Goal: Information Seeking & Learning: Learn about a topic

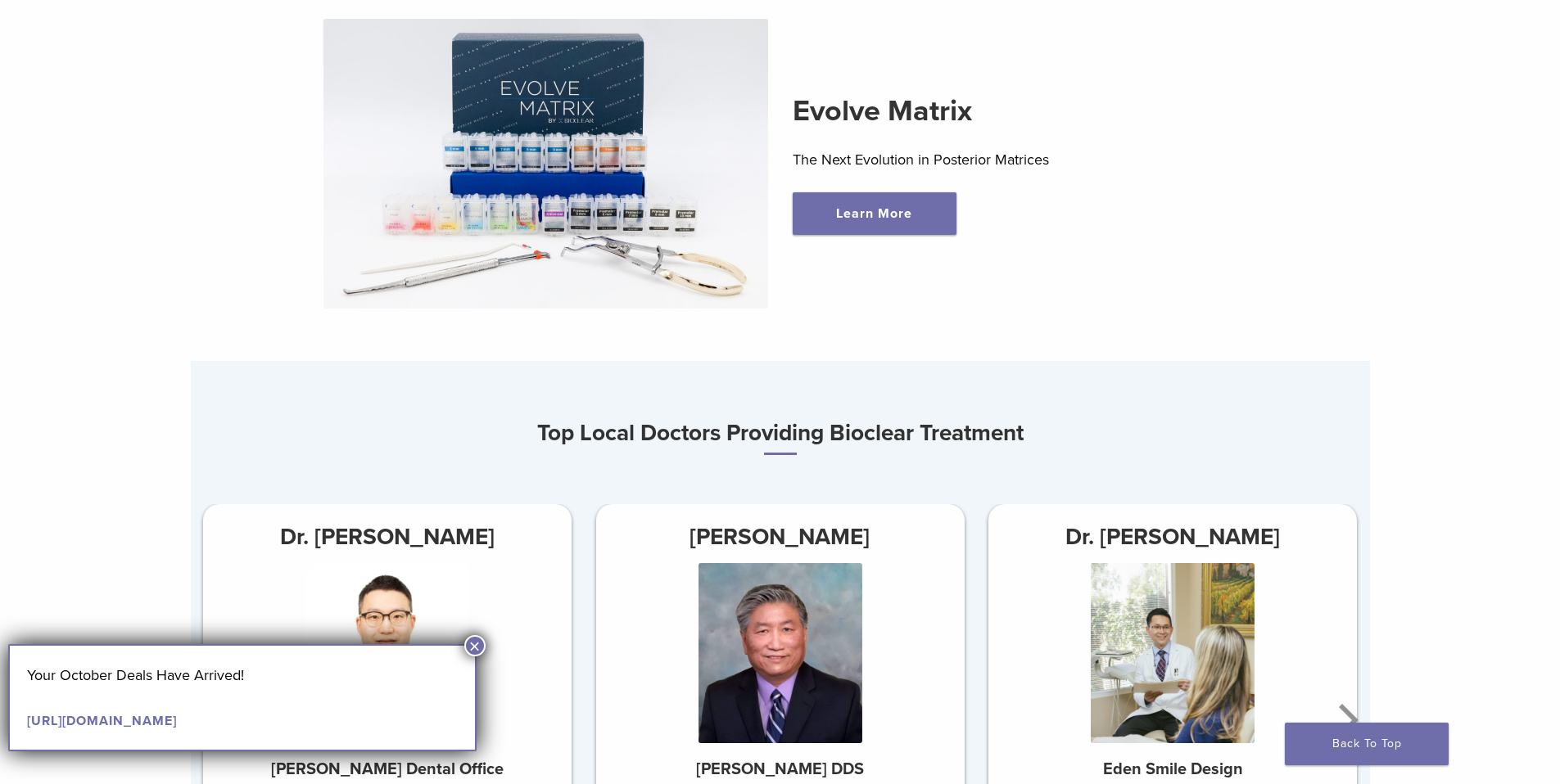
scroll to position [770, 0]
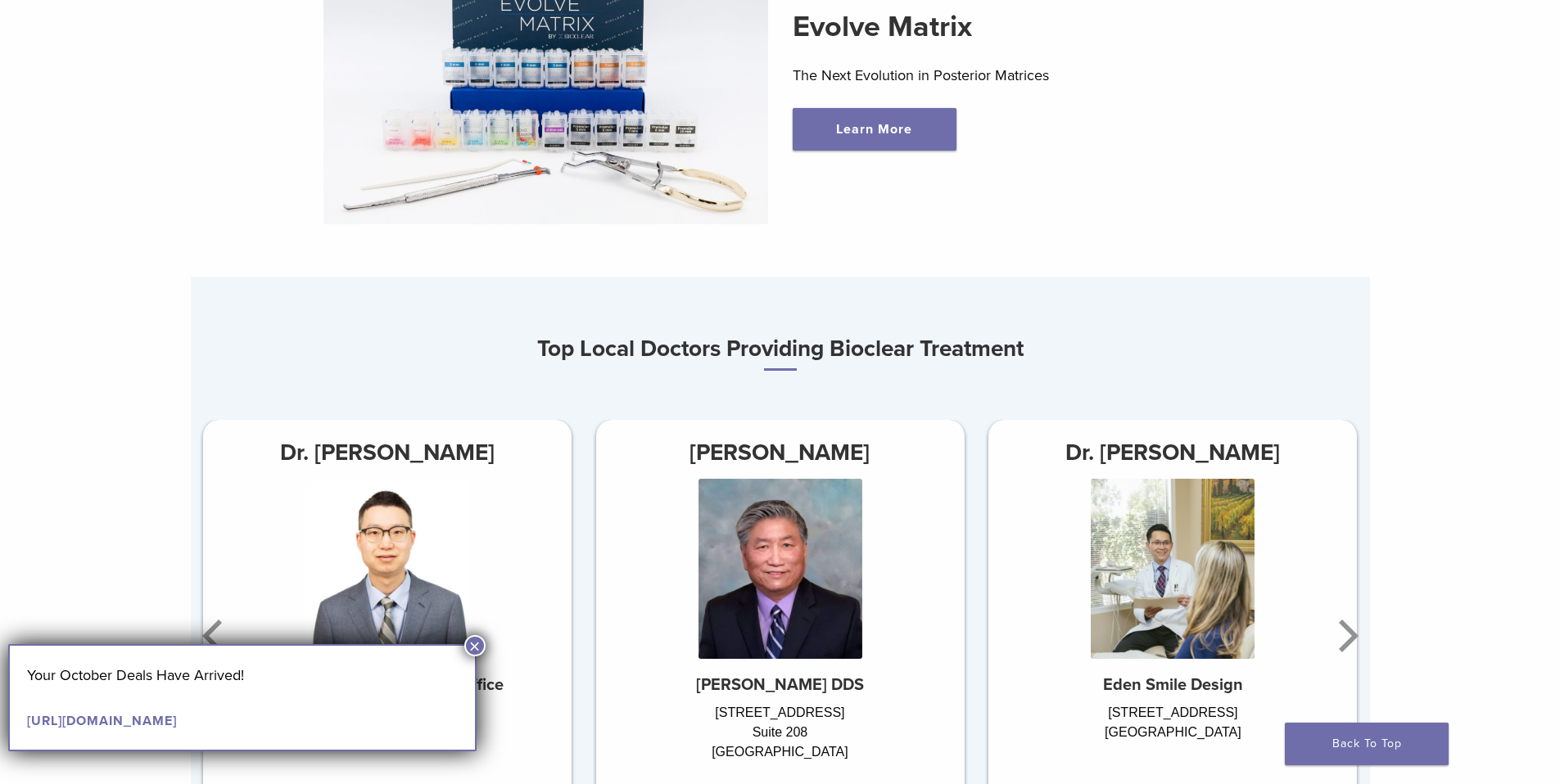
click at [481, 652] on button "×" at bounding box center [475, 646] width 21 height 21
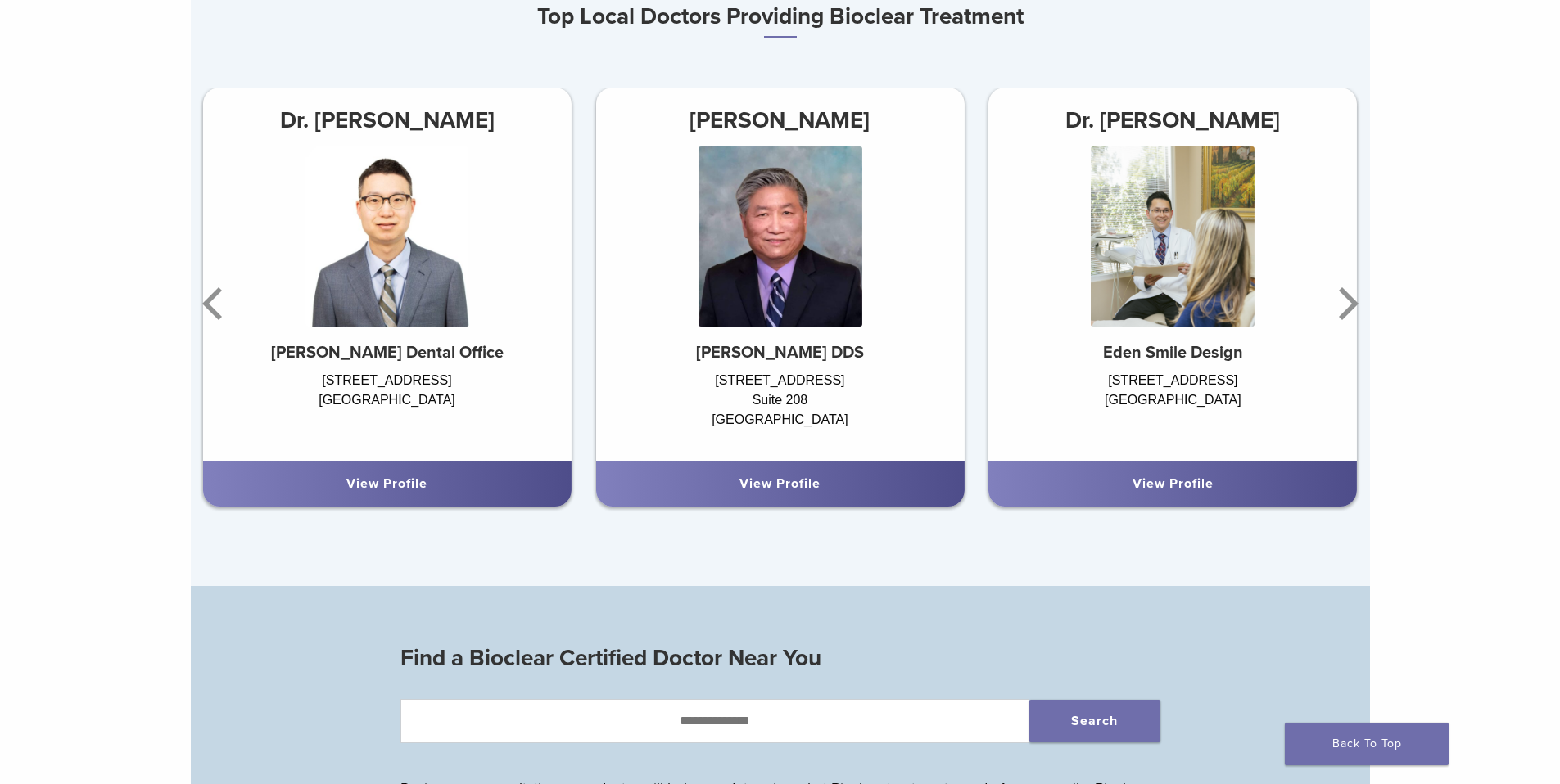
scroll to position [1113, 0]
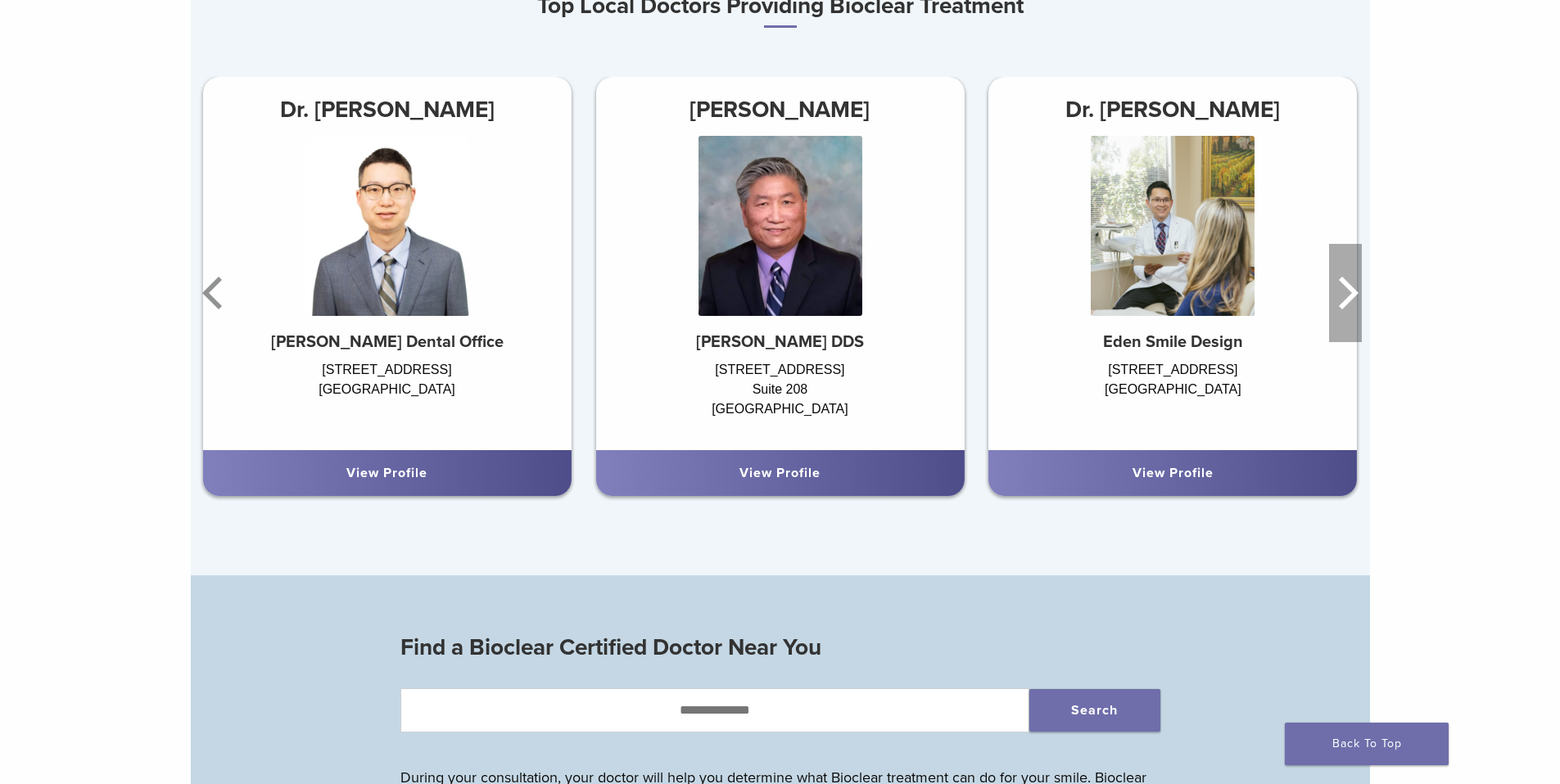
click at [1350, 302] on icon "Next" at bounding box center [1349, 293] width 20 height 33
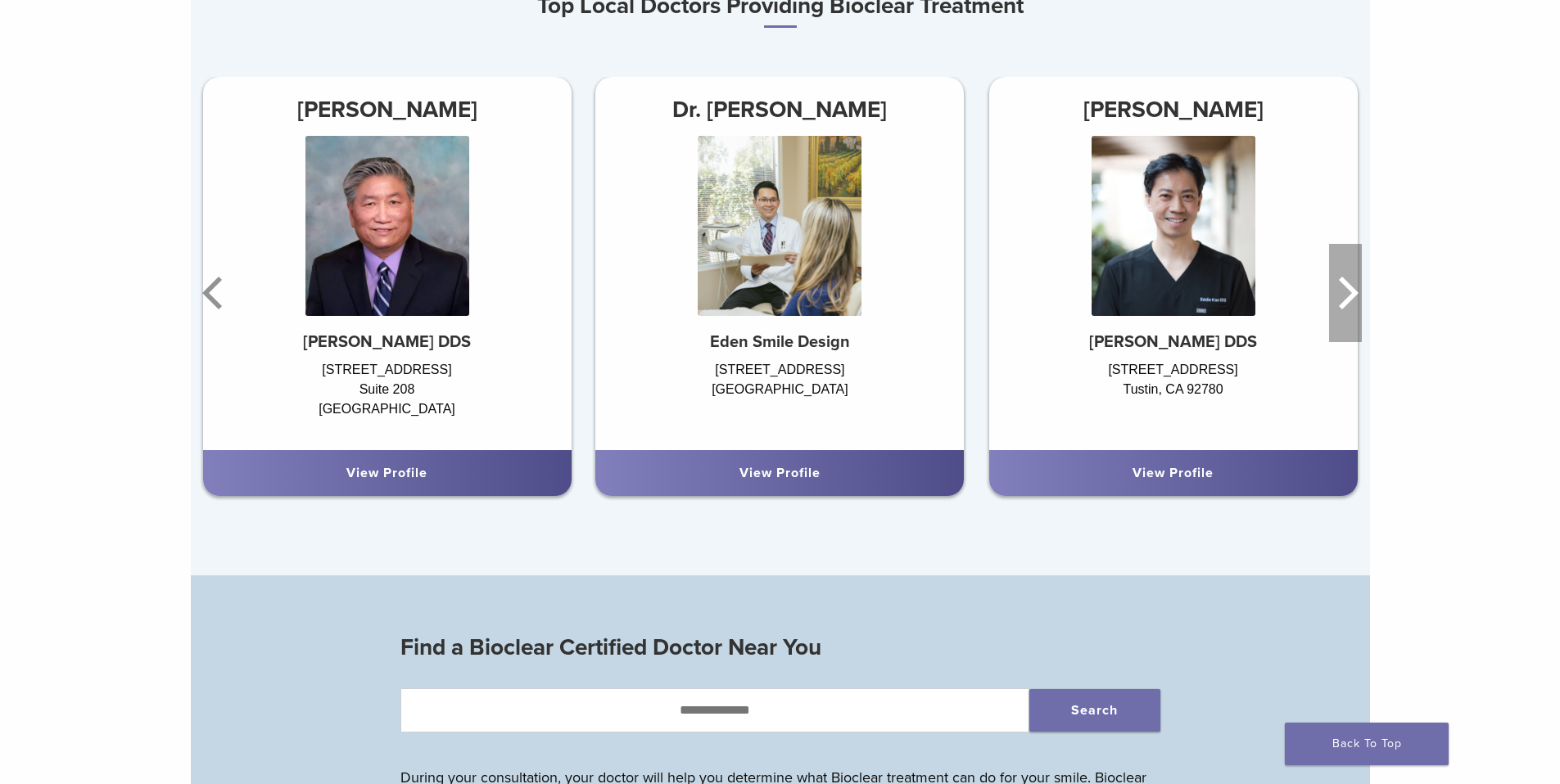
click at [1349, 304] on icon "Next" at bounding box center [1349, 293] width 20 height 33
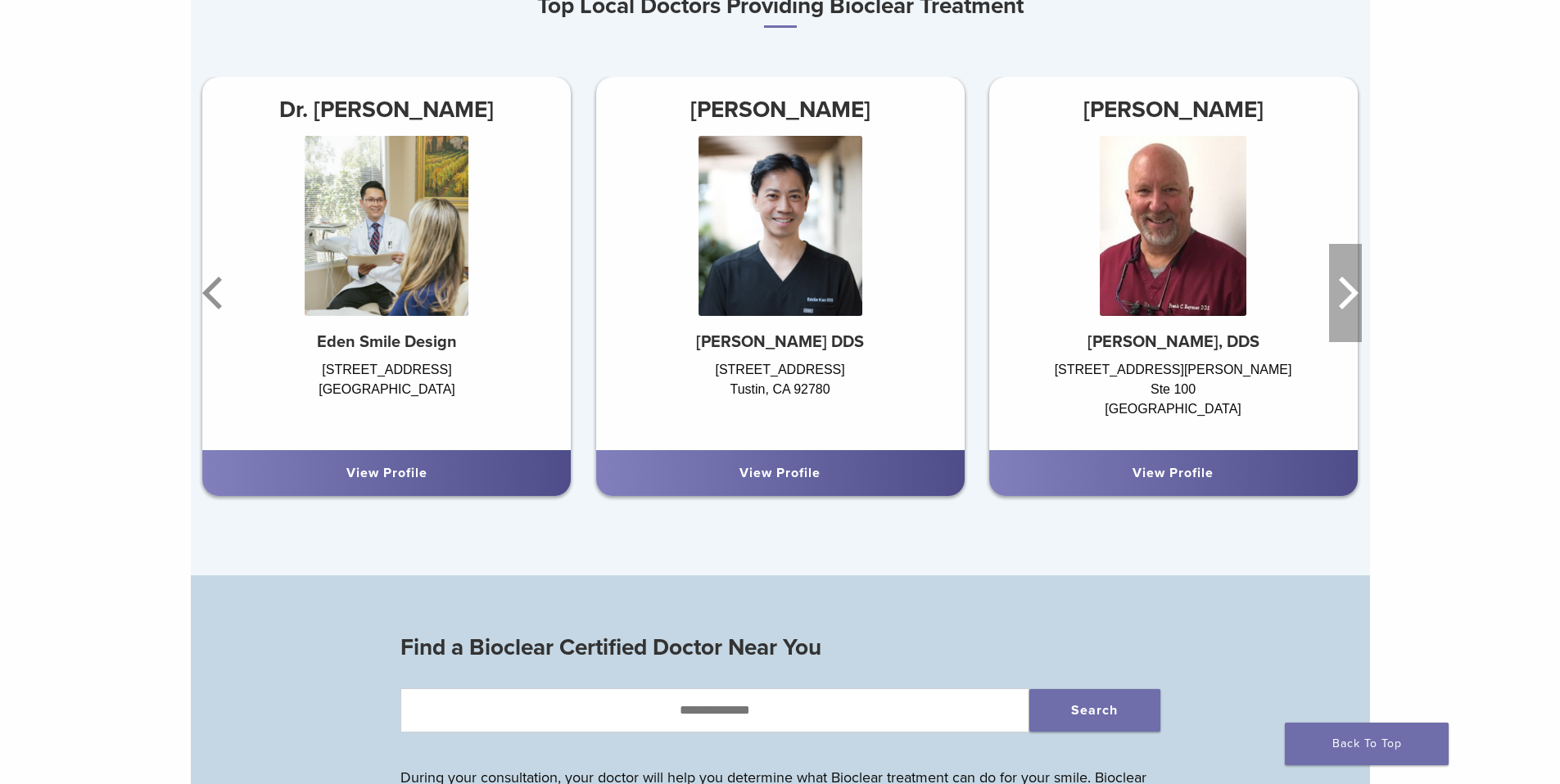
click at [1348, 305] on icon "Next" at bounding box center [1349, 293] width 20 height 33
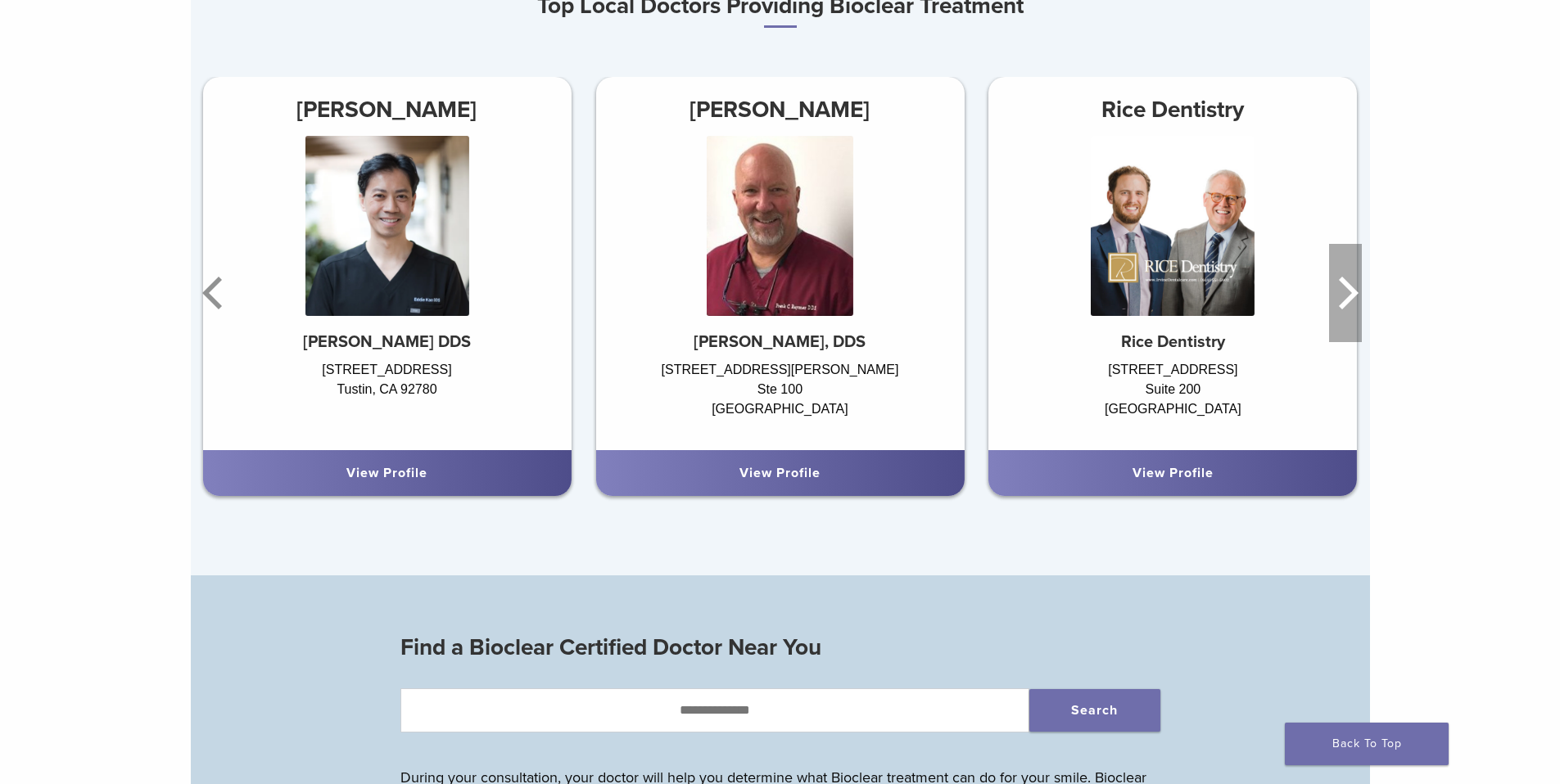
click at [1347, 304] on icon "Next" at bounding box center [1349, 293] width 20 height 33
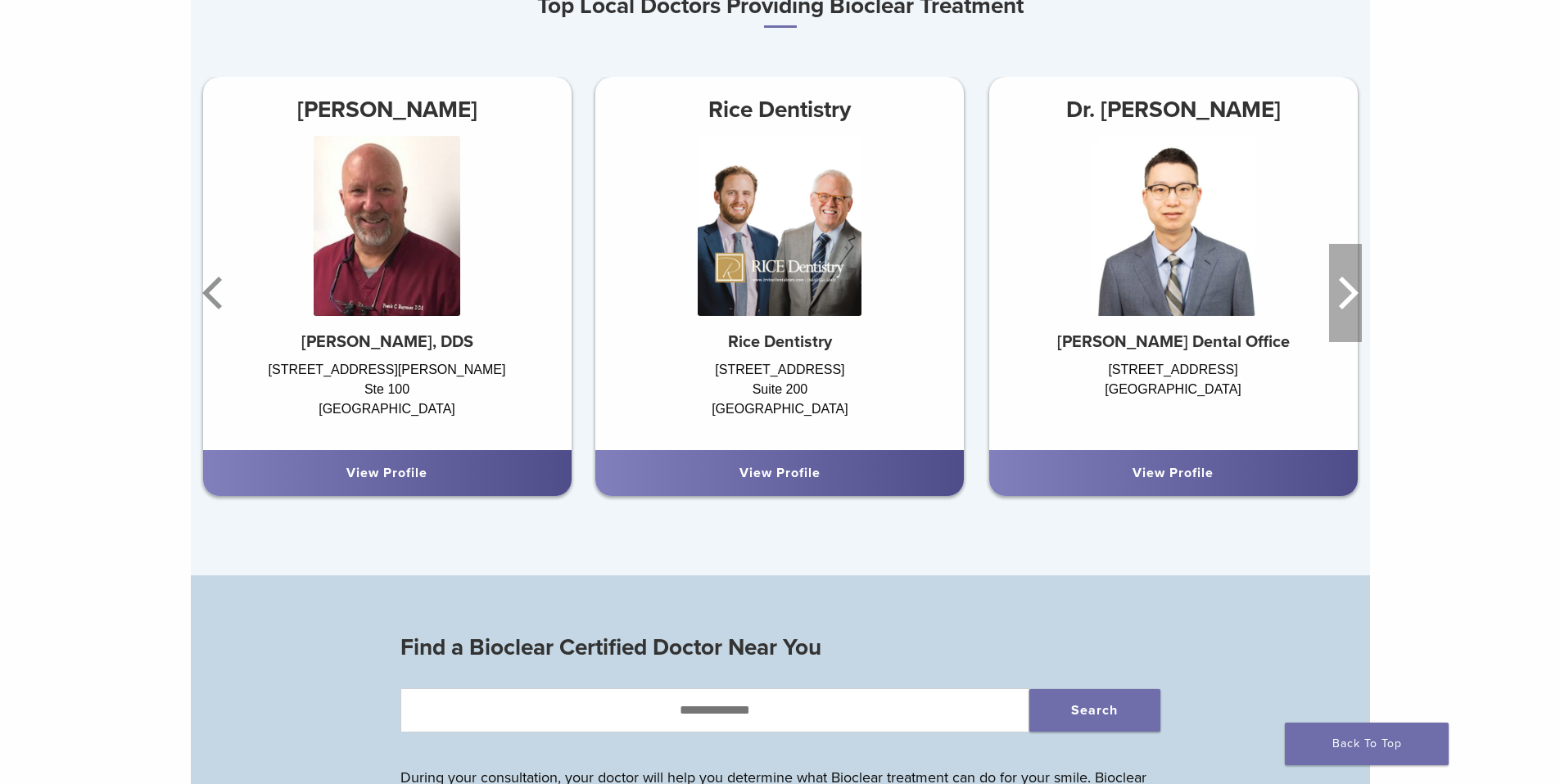
click at [1347, 304] on icon "Next" at bounding box center [1349, 293] width 20 height 33
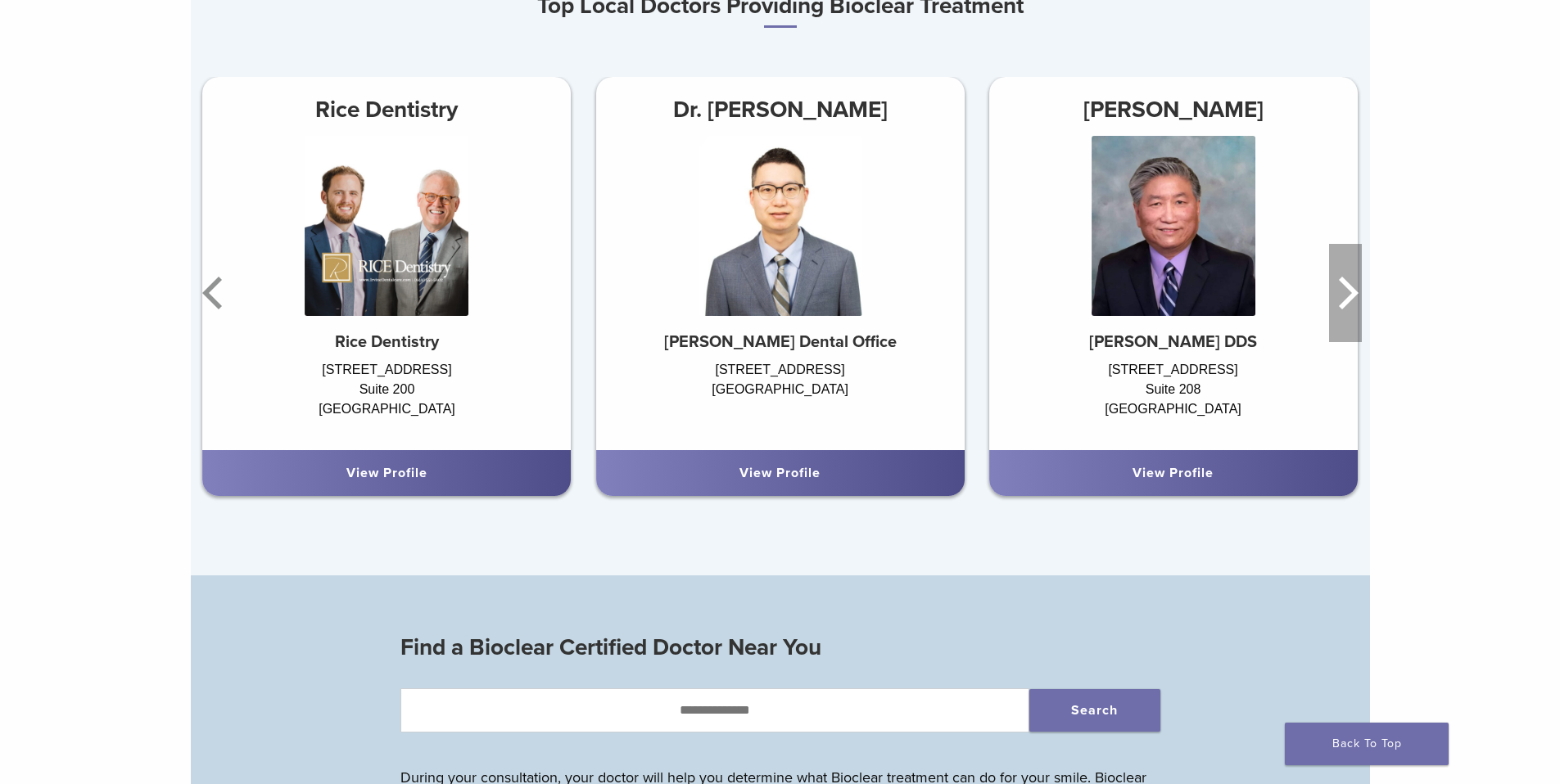
click at [1347, 304] on icon "Next" at bounding box center [1349, 293] width 20 height 33
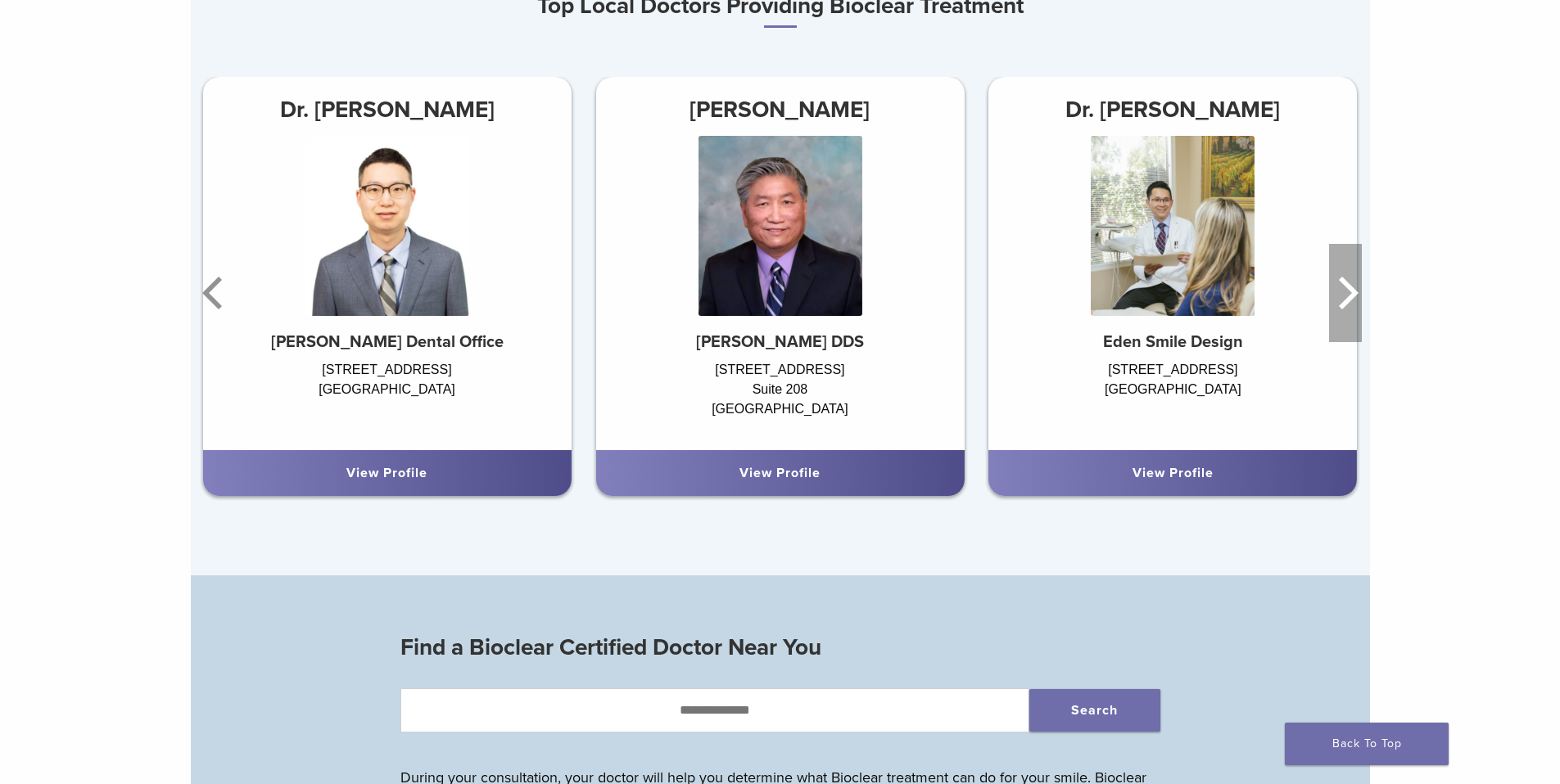
click at [1347, 304] on icon "Next" at bounding box center [1349, 293] width 20 height 33
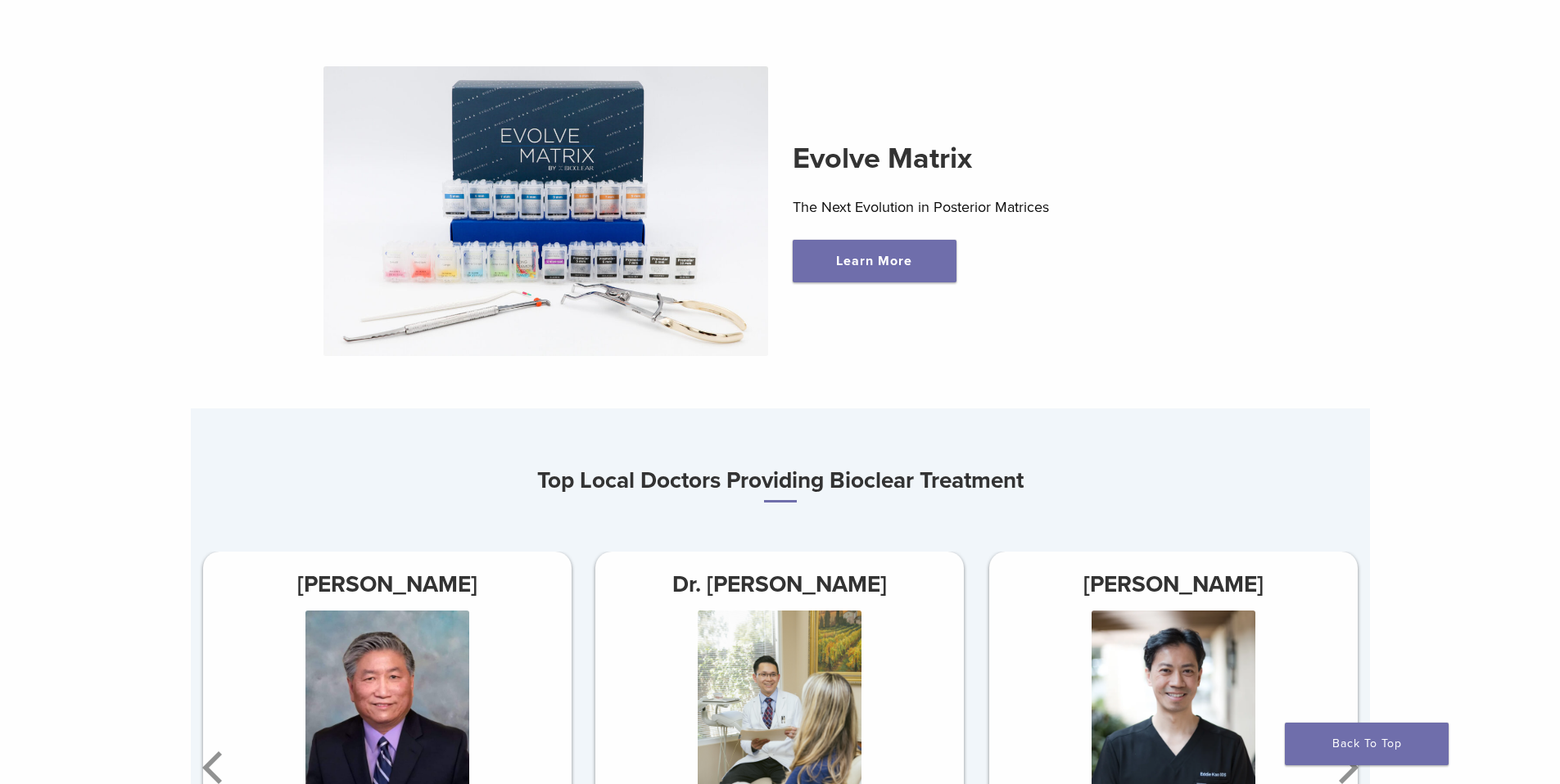
scroll to position [408, 0]
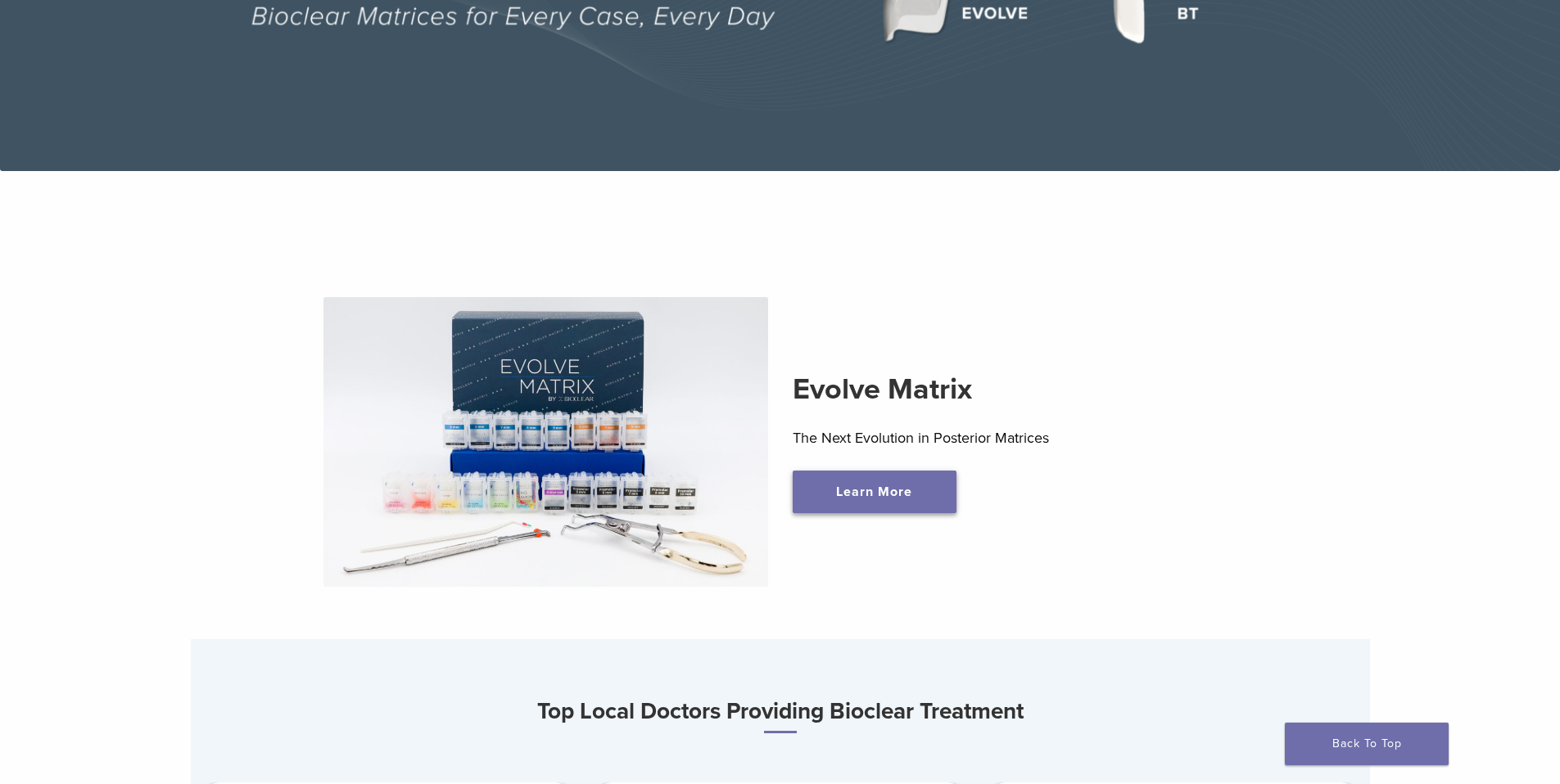
click at [899, 507] on link "Learn More" at bounding box center [874, 492] width 163 height 43
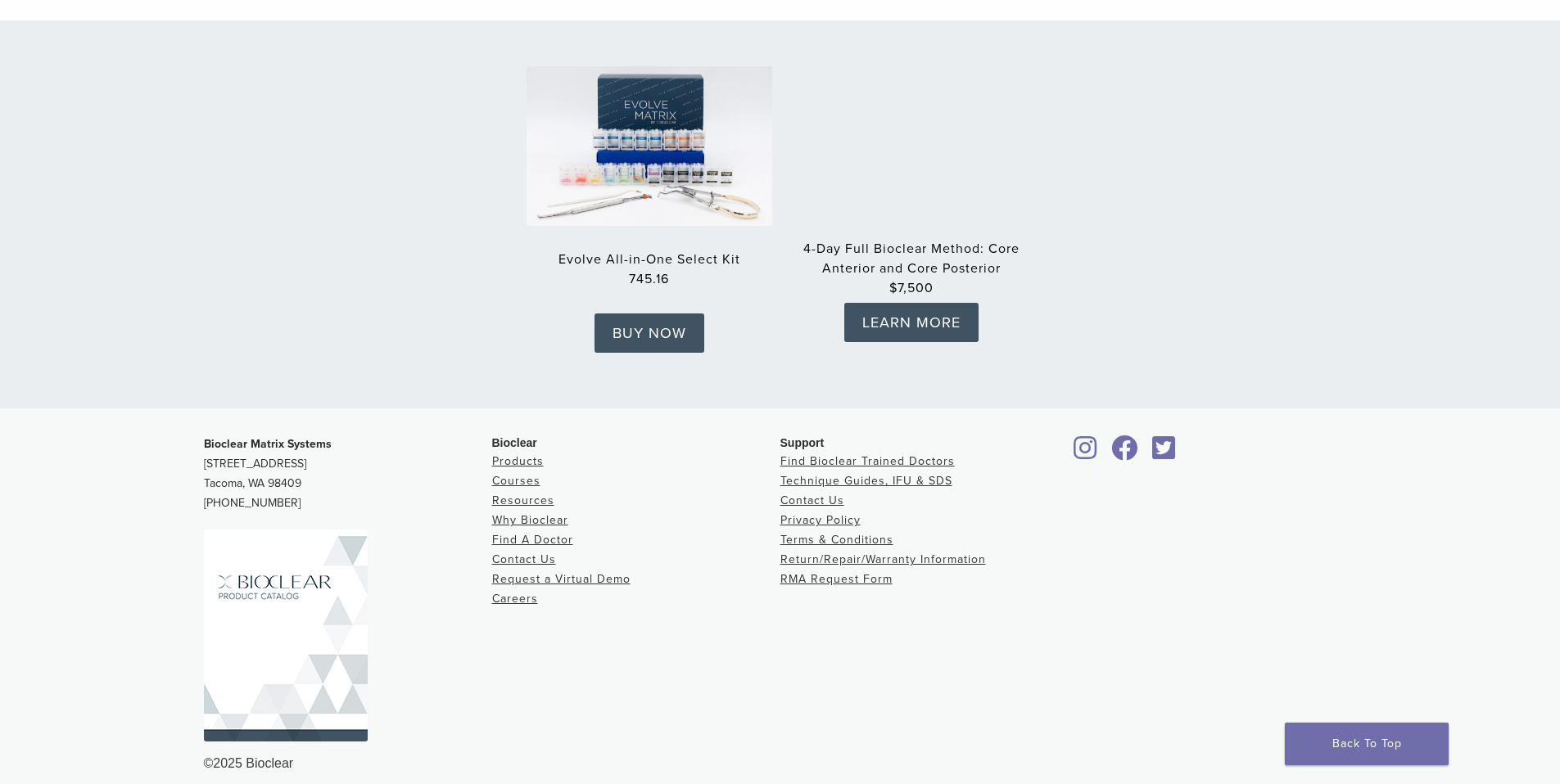
scroll to position [2562, 0]
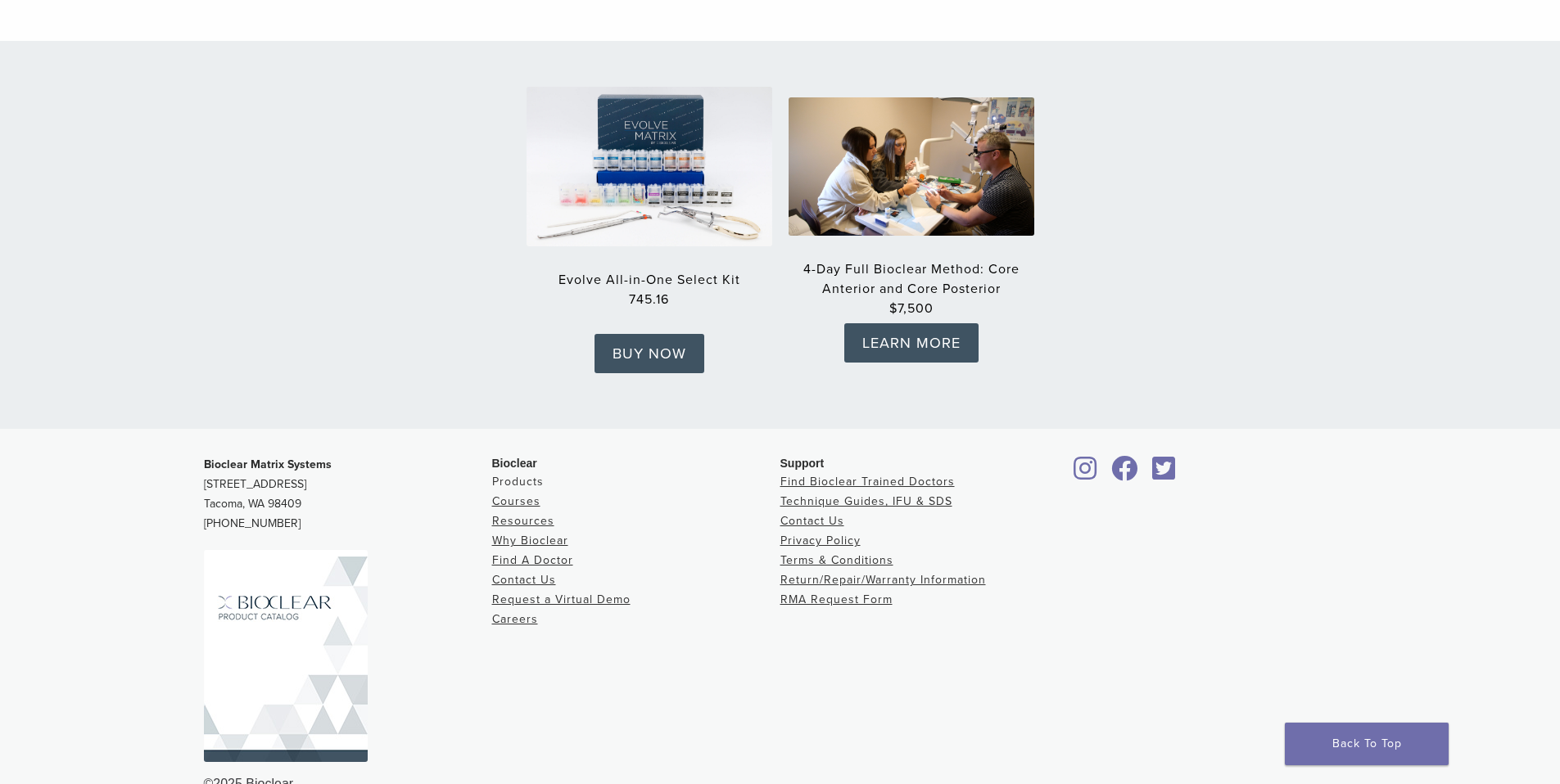
click at [518, 475] on link "Products" at bounding box center [518, 481] width 51 height 14
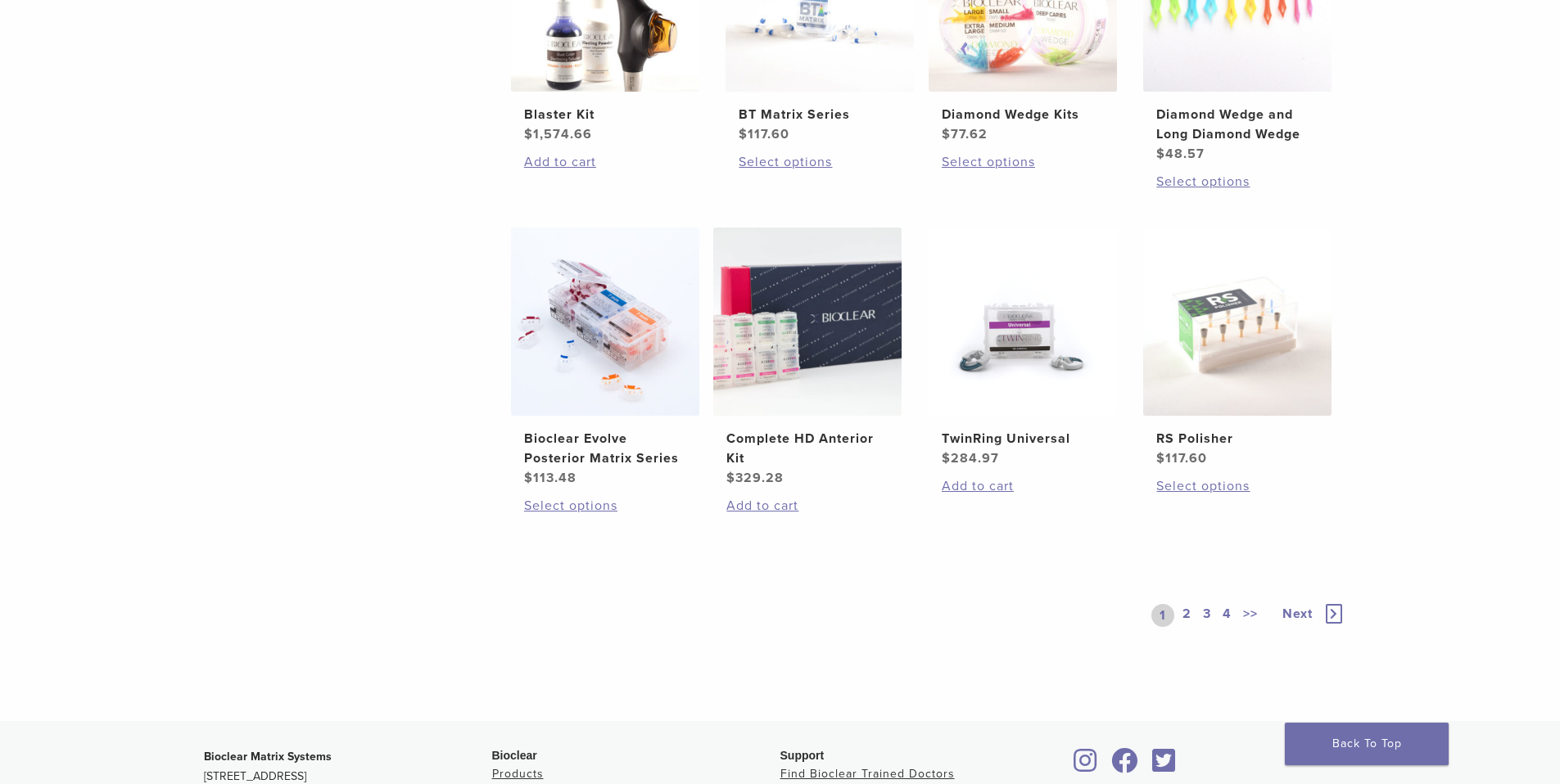
scroll to position [1259, 0]
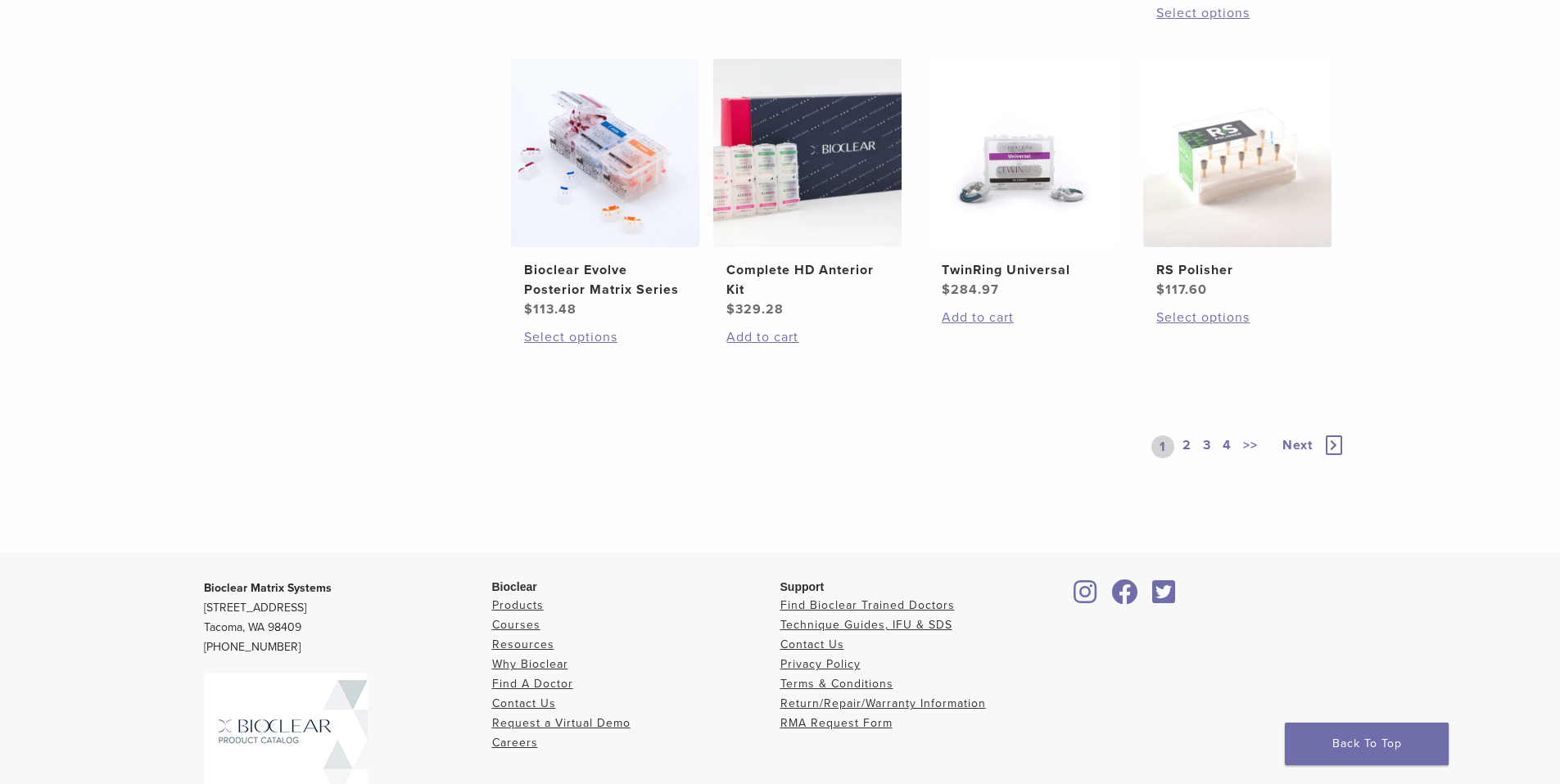
click at [1303, 450] on span "Next" at bounding box center [1297, 446] width 31 height 17
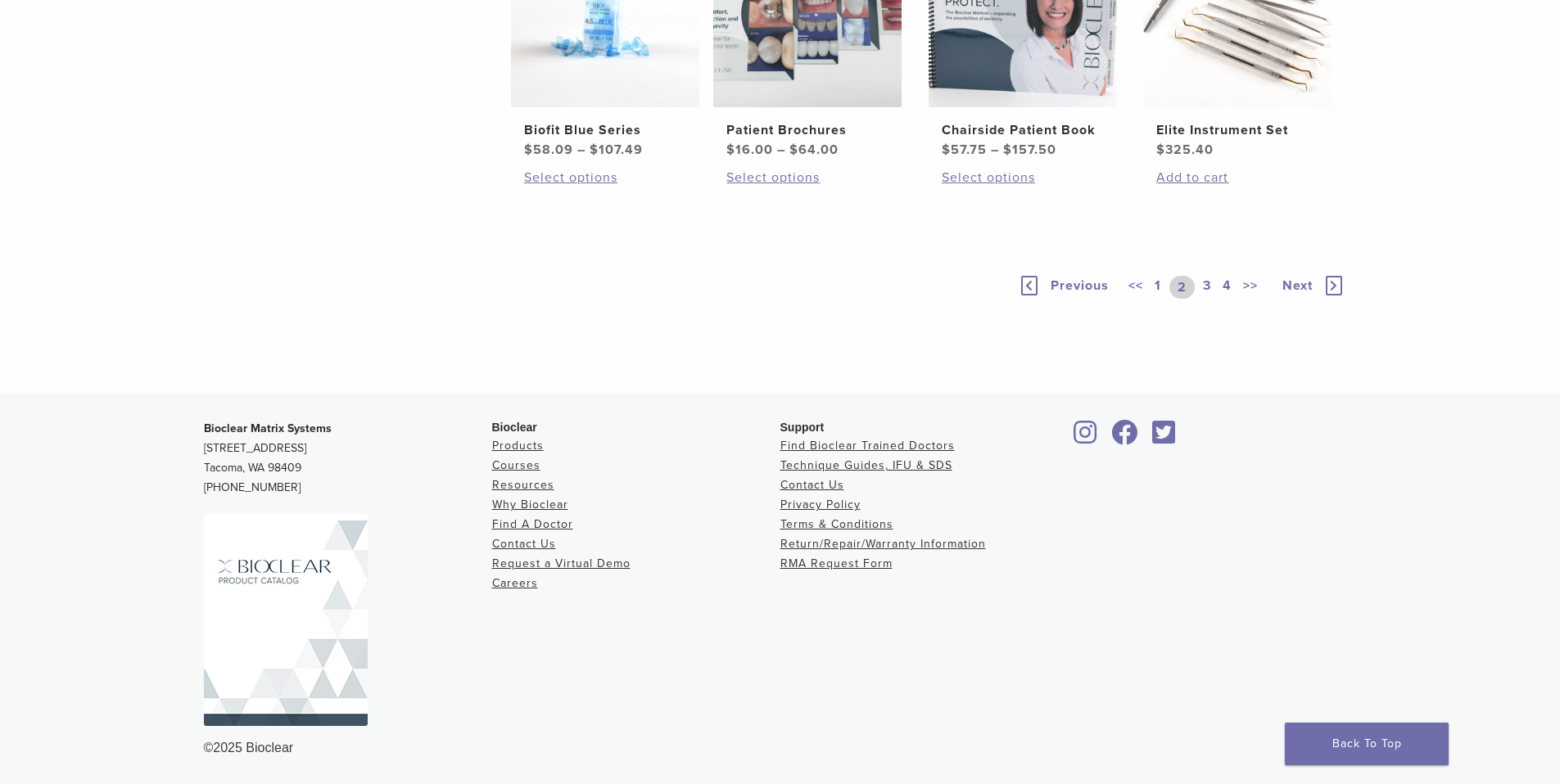
click at [1331, 325] on div "Previous << 1 2 3 4 >> Next" at bounding box center [1181, 287] width 328 height 75
click at [1332, 295] on icon at bounding box center [1334, 286] width 17 height 20
click at [1332, 299] on icon at bounding box center [1334, 289] width 17 height 20
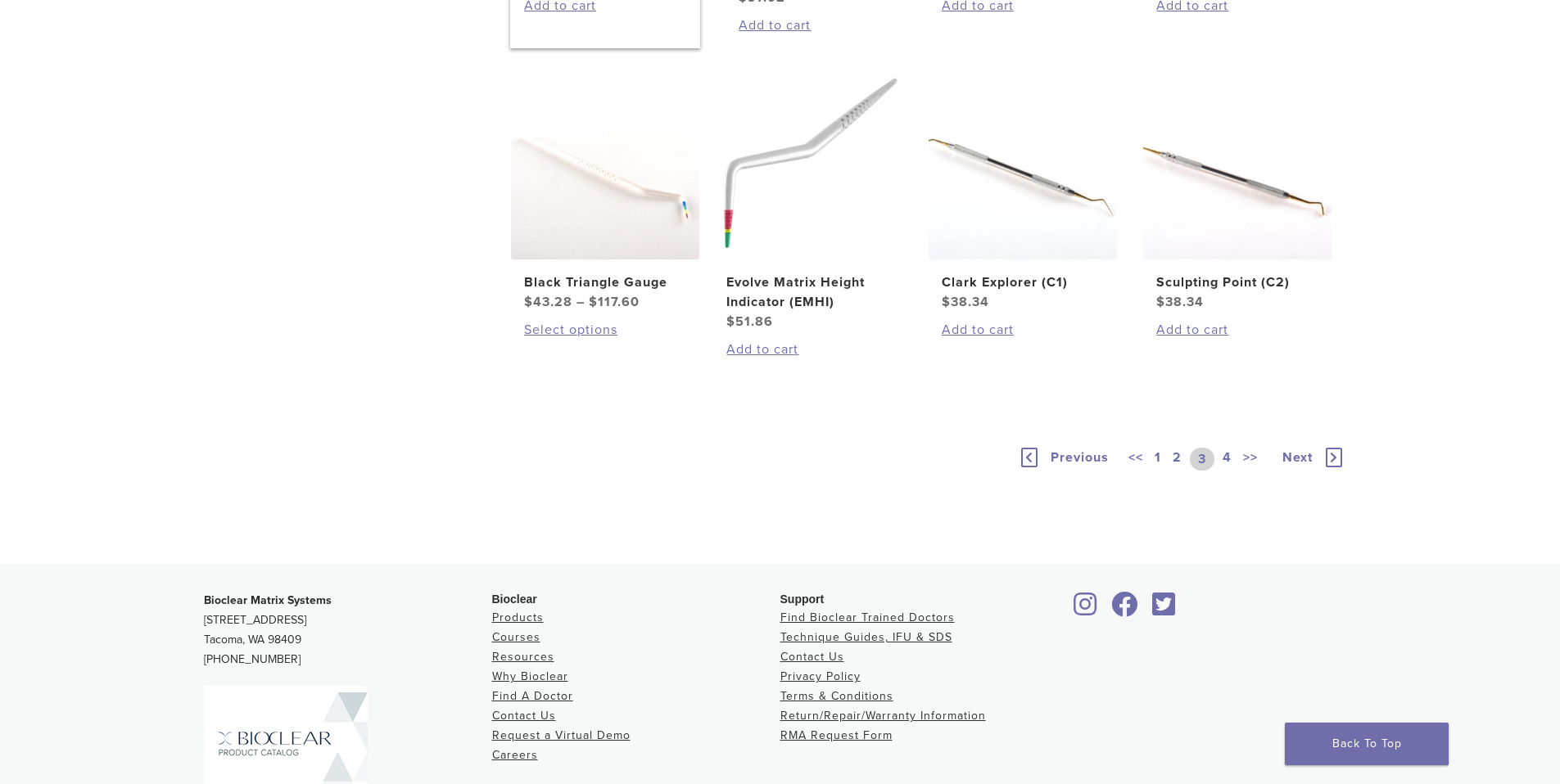
scroll to position [1287, 0]
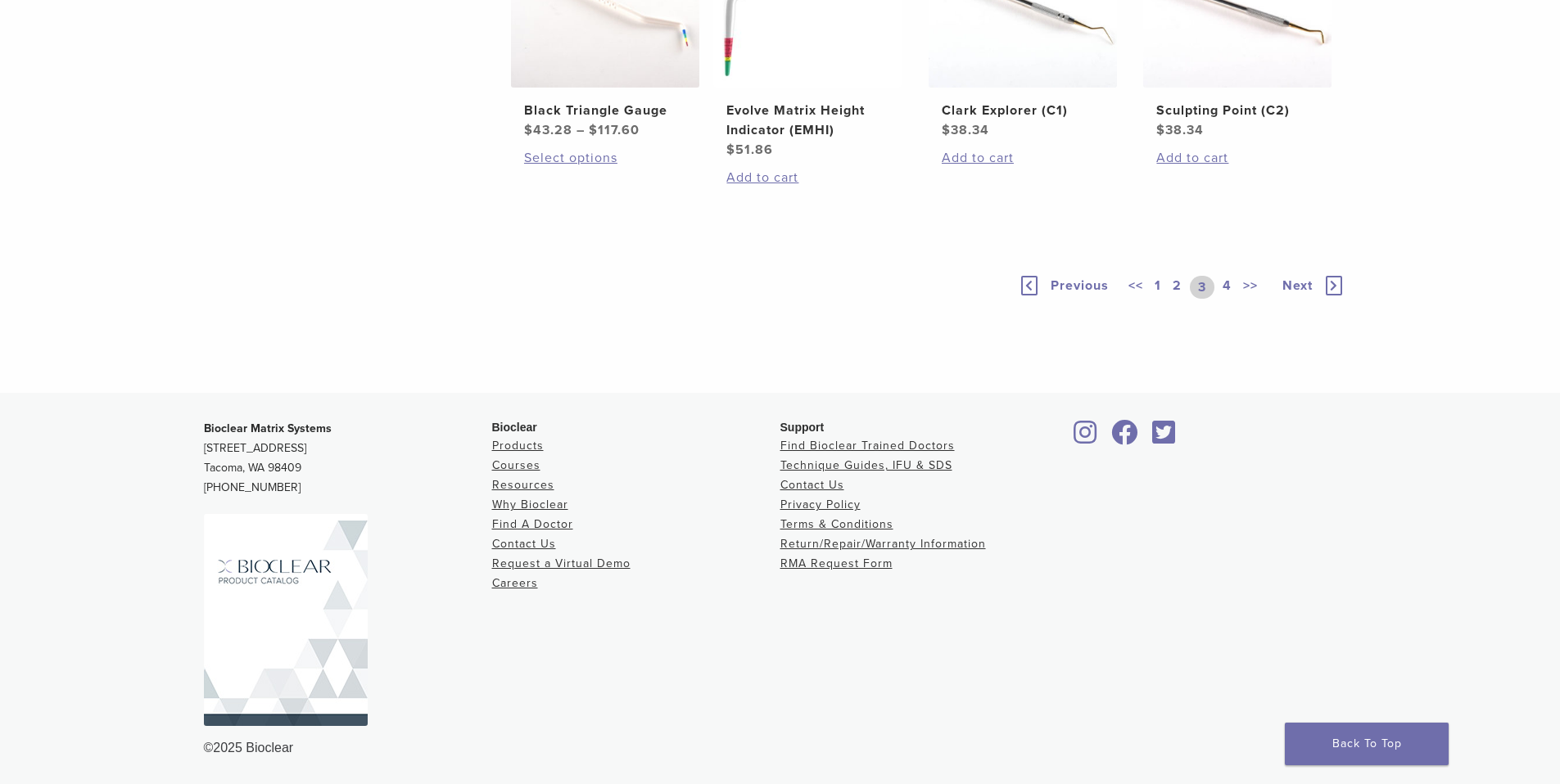
click at [1298, 294] on span "Next" at bounding box center [1297, 286] width 31 height 17
click at [1333, 299] on icon at bounding box center [1334, 289] width 17 height 20
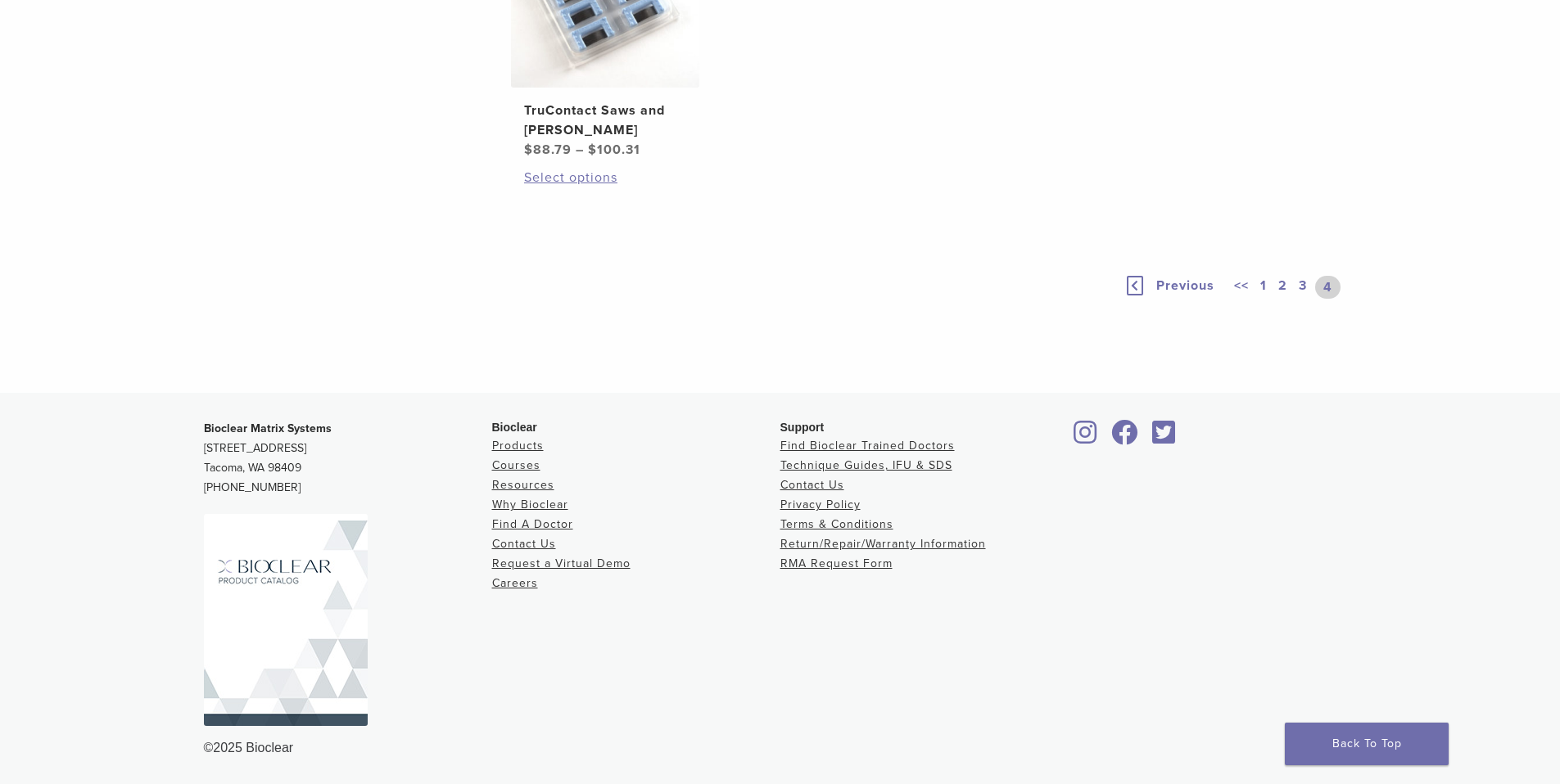
click at [1333, 299] on link "4" at bounding box center [1327, 287] width 26 height 23
